Goal: Task Accomplishment & Management: Manage account settings

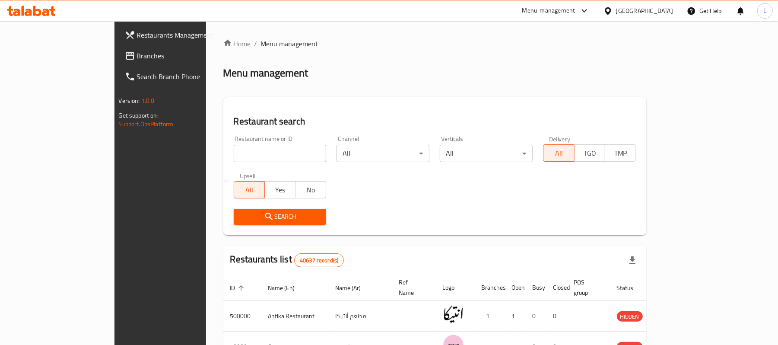
click at [258, 156] on input "search" at bounding box center [280, 153] width 93 height 17
type input "Konafa w basbosa"
click button "Search" at bounding box center [280, 217] width 93 height 16
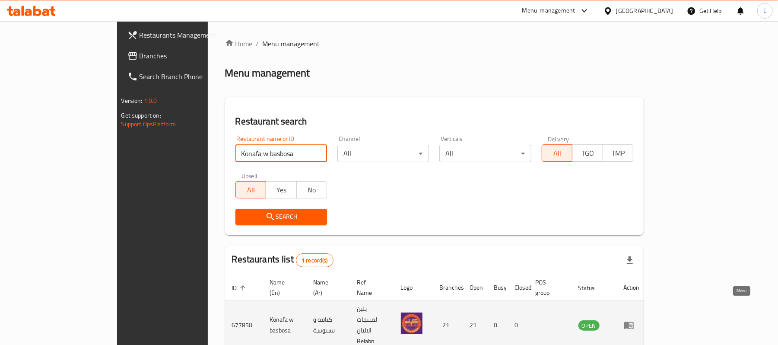
click at [640, 320] on link "enhanced table" at bounding box center [632, 325] width 16 height 10
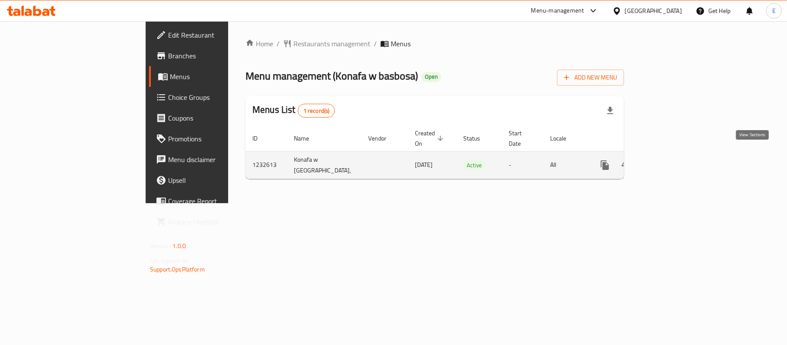
click at [672, 160] on icon "enhanced table" at bounding box center [667, 165] width 10 height 10
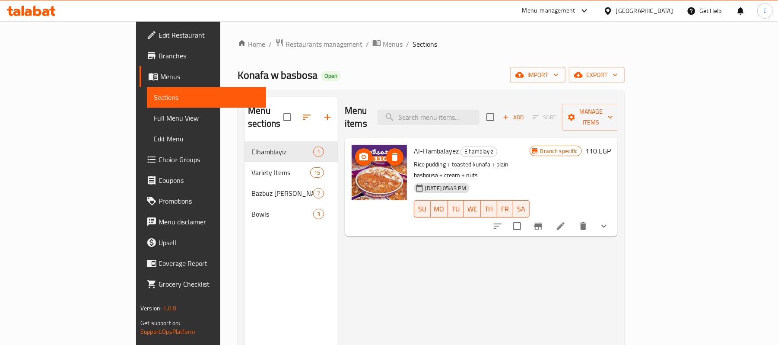
click at [159, 59] on span "Branches" at bounding box center [209, 56] width 101 height 10
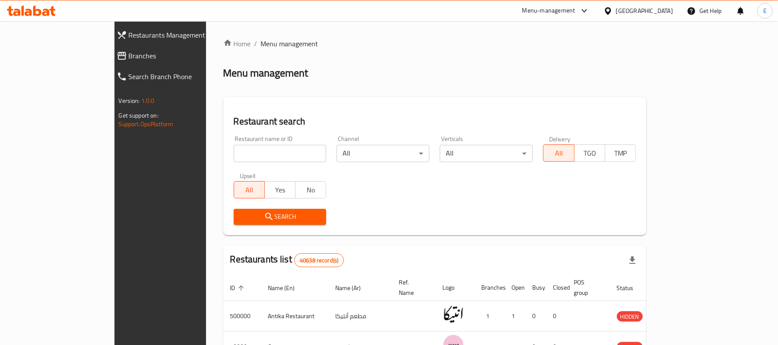
click at [234, 153] on input "search" at bounding box center [280, 153] width 93 height 17
type input "wahmy"
click button "Search" at bounding box center [280, 217] width 93 height 16
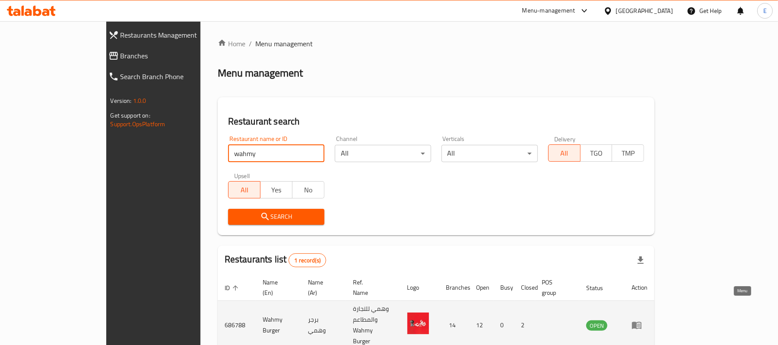
click at [648, 320] on link "enhanced table" at bounding box center [640, 325] width 16 height 10
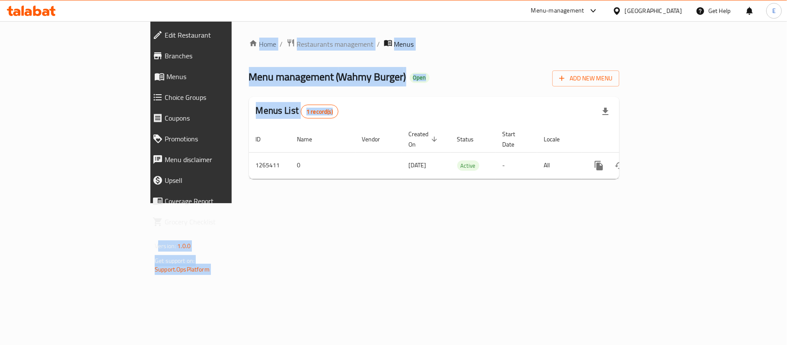
drag, startPoint x: 716, startPoint y: 104, endPoint x: 2, endPoint y: -70, distance: 735.1
click at [2, 0] on html "​ Menu-management [GEOGRAPHIC_DATA] Get Help E Edit Restaurant Branches Menus C…" at bounding box center [393, 172] width 787 height 345
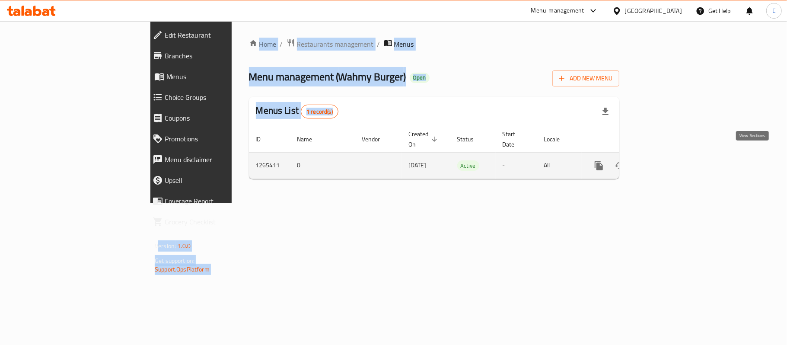
click at [666, 160] on icon "enhanced table" at bounding box center [661, 165] width 10 height 10
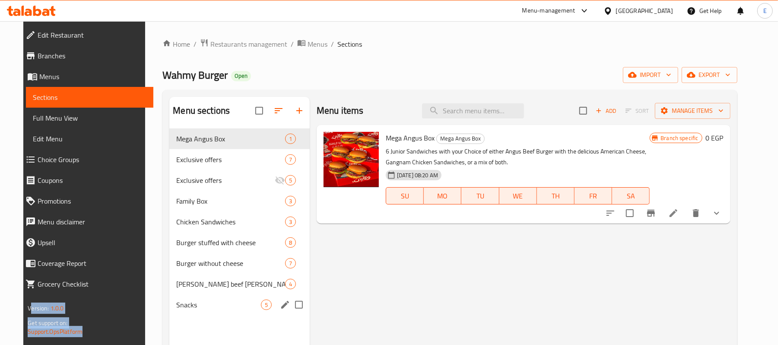
click at [219, 315] on div "Snacks 5" at bounding box center [239, 304] width 140 height 21
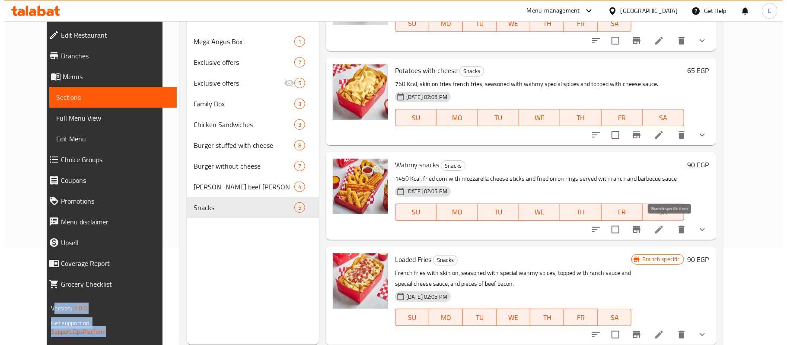
scroll to position [121, 0]
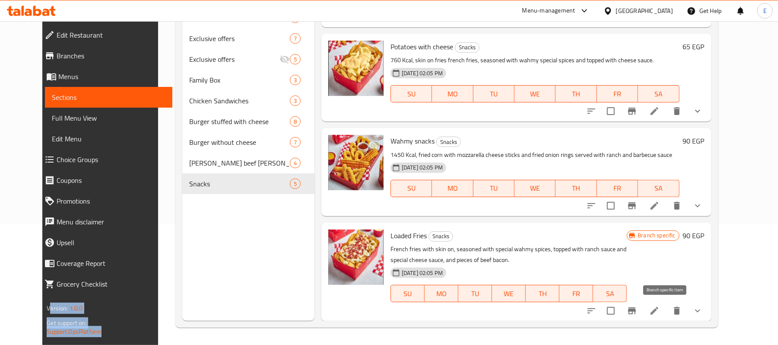
click at [636, 310] on icon "Branch-specific-item" at bounding box center [632, 310] width 8 height 7
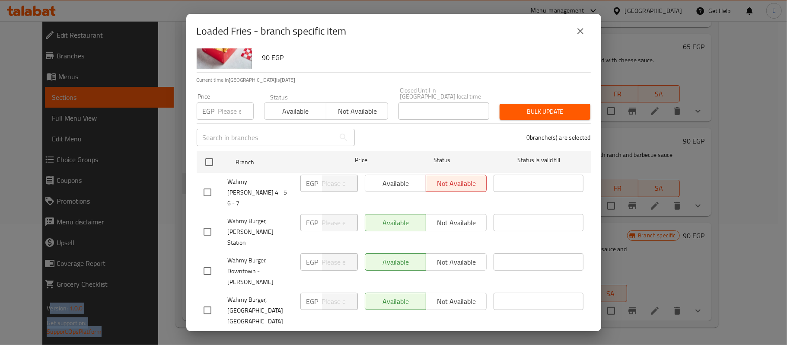
scroll to position [57, 0]
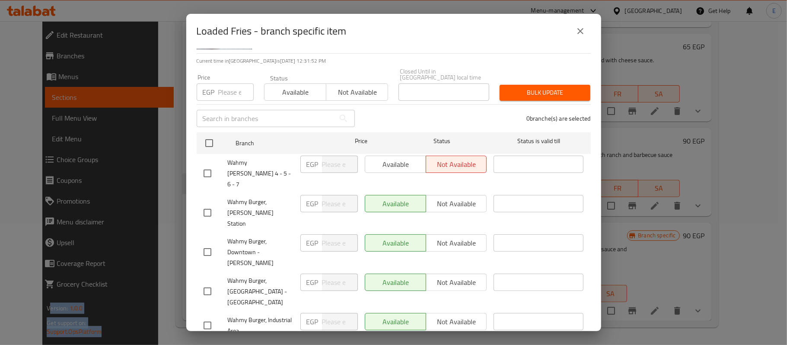
click at [209, 166] on input "checkbox" at bounding box center [207, 173] width 18 height 18
checkbox input "true"
click at [324, 162] on input "number" at bounding box center [340, 164] width 36 height 17
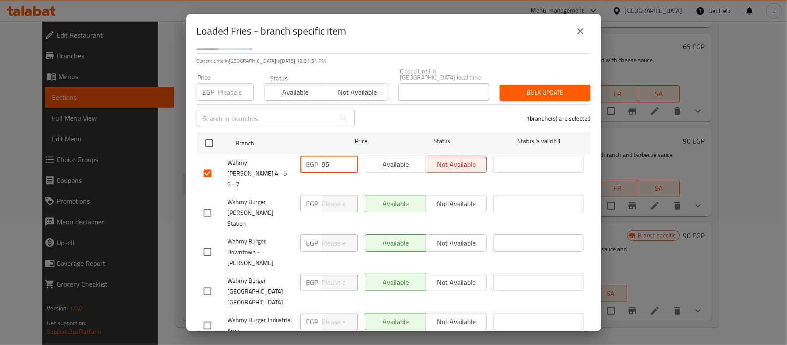
type input "95"
click at [429, 106] on div "1 branche(s) are selected" at bounding box center [478, 118] width 236 height 31
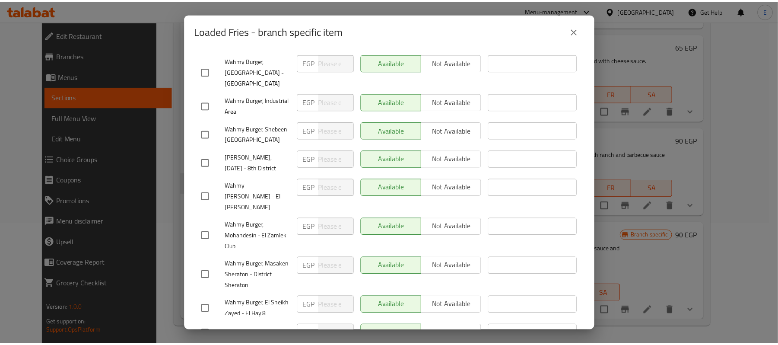
scroll to position [325, 0]
